Goal: Transaction & Acquisition: Purchase product/service

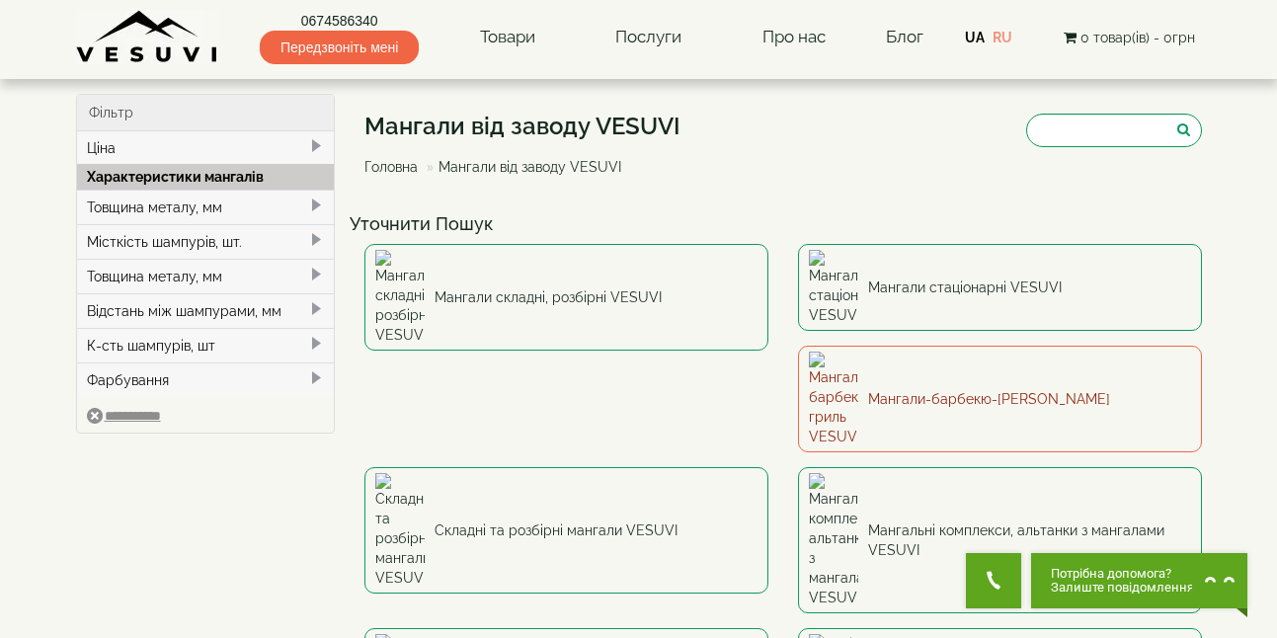
scroll to position [99, 0]
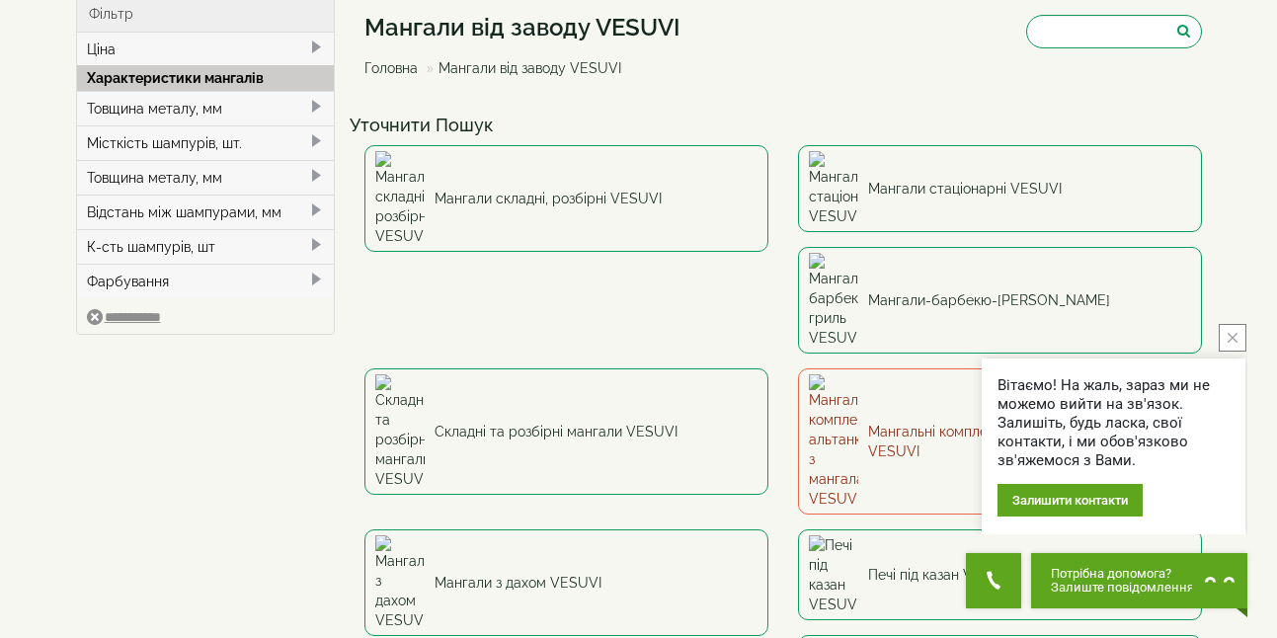
click at [798, 368] on link "Мангальні комплекси, альтанки з мангалами VESUVI" at bounding box center [1000, 441] width 404 height 146
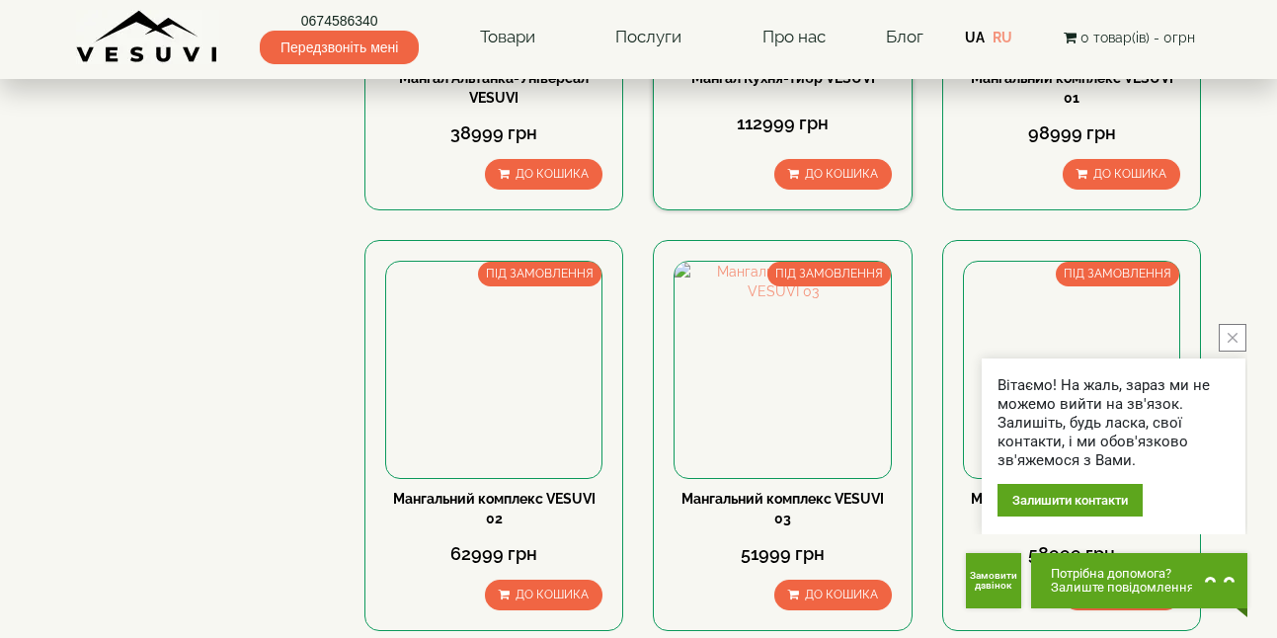
scroll to position [1284, 0]
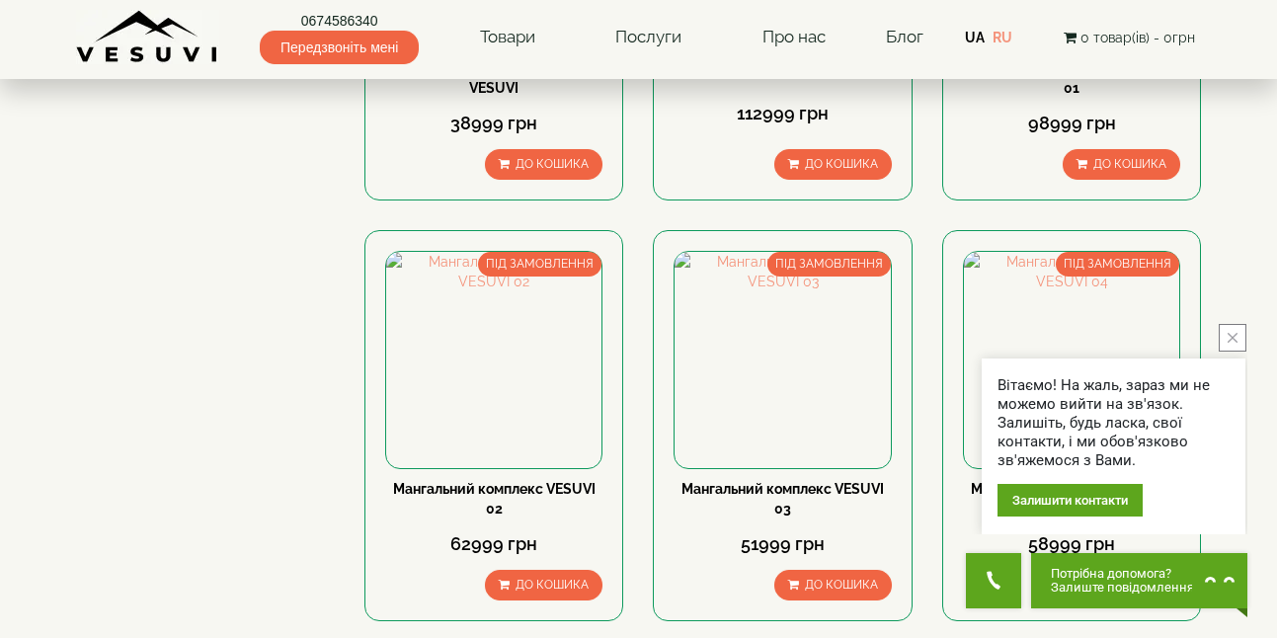
click at [1223, 343] on button "close button" at bounding box center [1233, 338] width 28 height 28
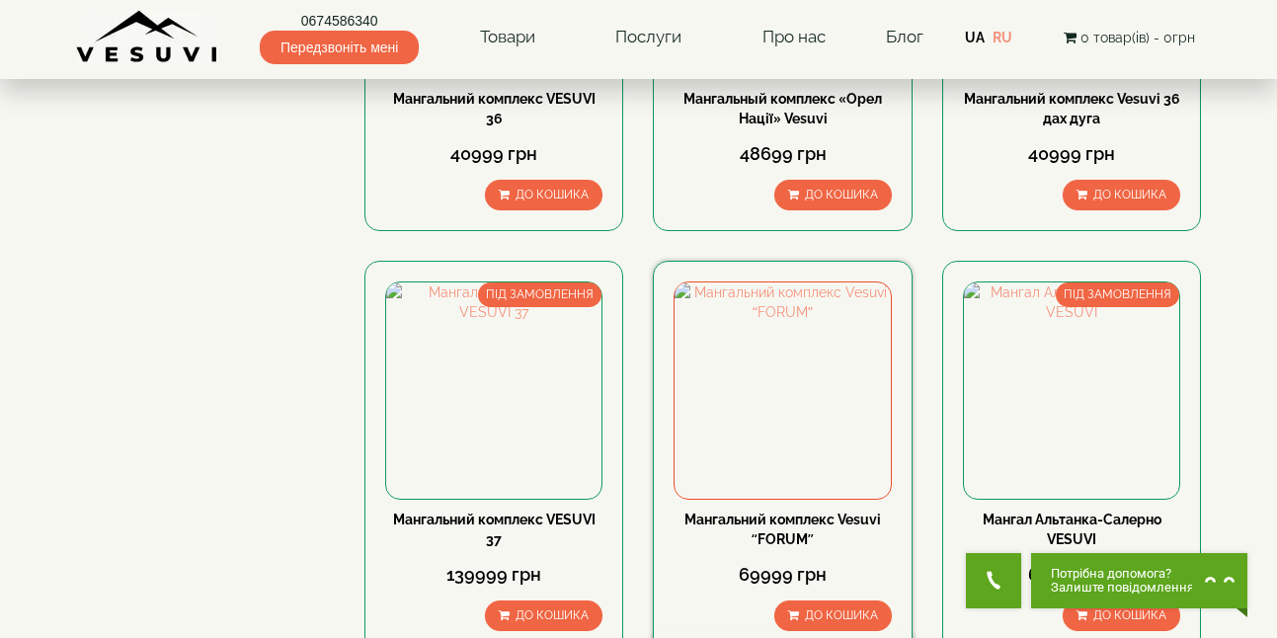
scroll to position [395, 0]
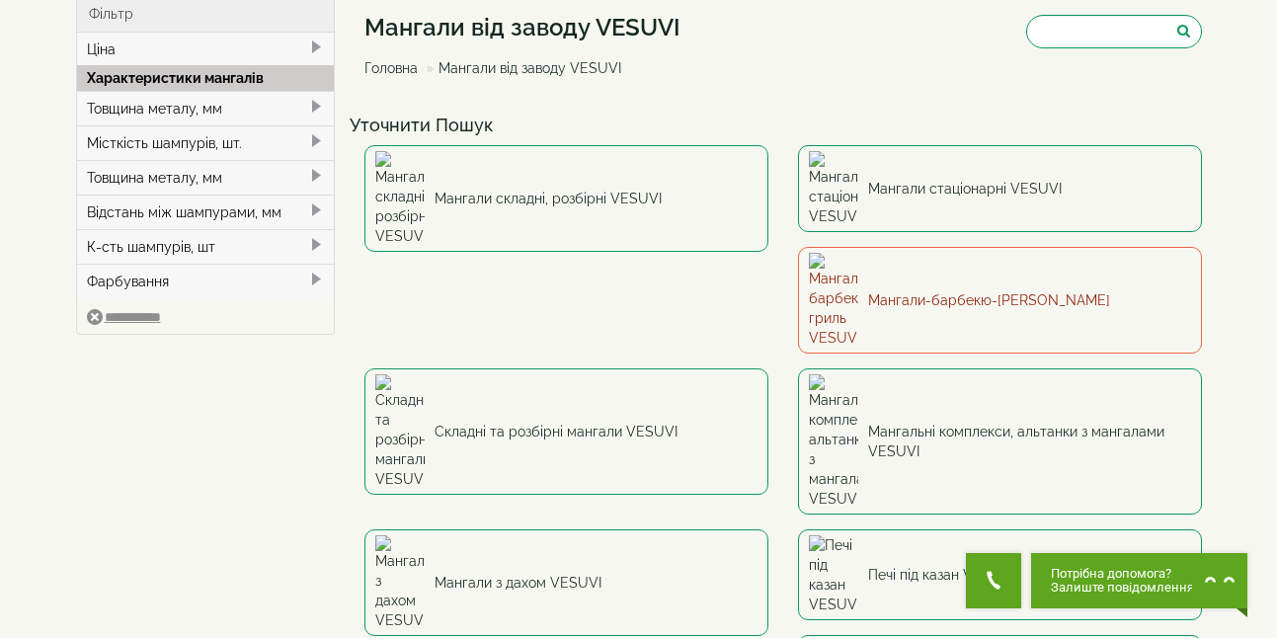
click at [798, 264] on link "Мангали-барбекю-гриль VESUVI" at bounding box center [1000, 300] width 404 height 107
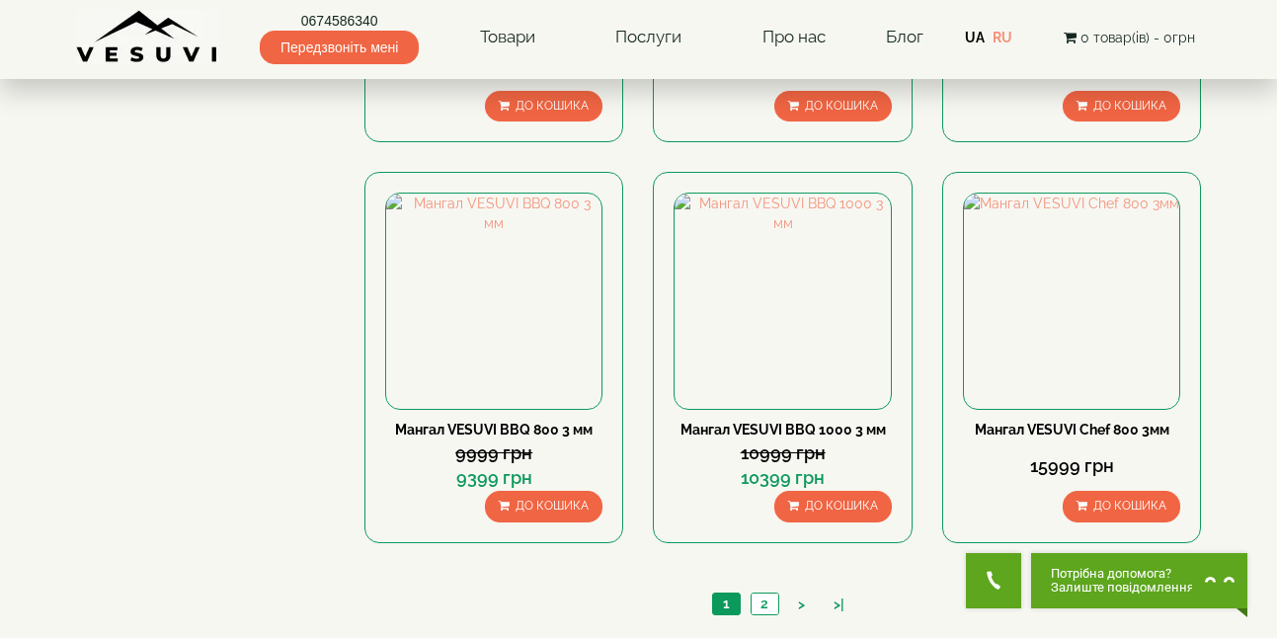
scroll to position [1778, 0]
